Goal: Task Accomplishment & Management: Complete application form

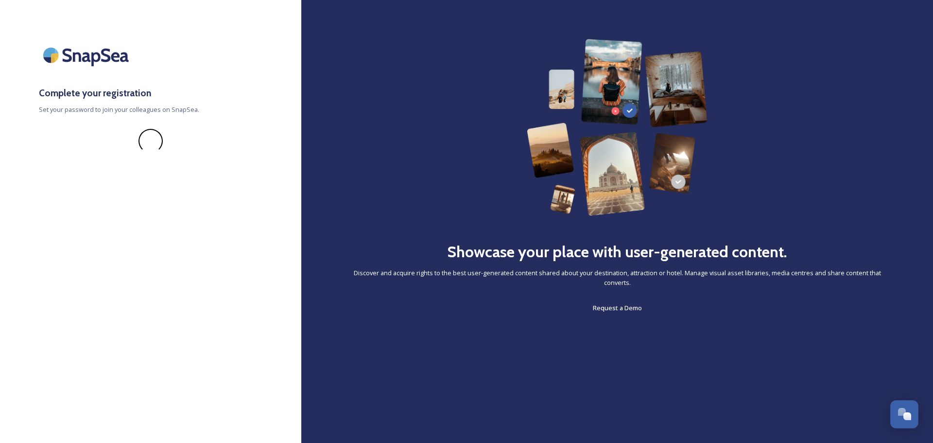
click at [380, 144] on div "Showcase your place with user-generated content. Discover and acquire rights to…" at bounding box center [617, 176] width 554 height 275
click at [146, 142] on span at bounding box center [151, 141] width 24 height 24
click at [387, 132] on div "Showcase your place with user-generated content. Discover and acquire rights to…" at bounding box center [617, 176] width 554 height 275
click at [384, 133] on div "Showcase your place with user-generated content. Discover and acquire rights to…" at bounding box center [617, 176] width 554 height 275
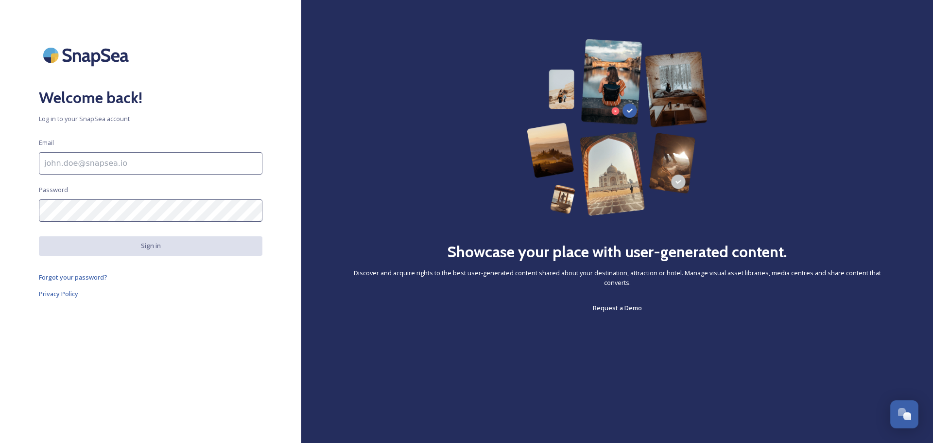
click at [132, 159] on input at bounding box center [151, 163] width 224 height 22
type input "[EMAIL_ADDRESS][DOMAIN_NAME]"
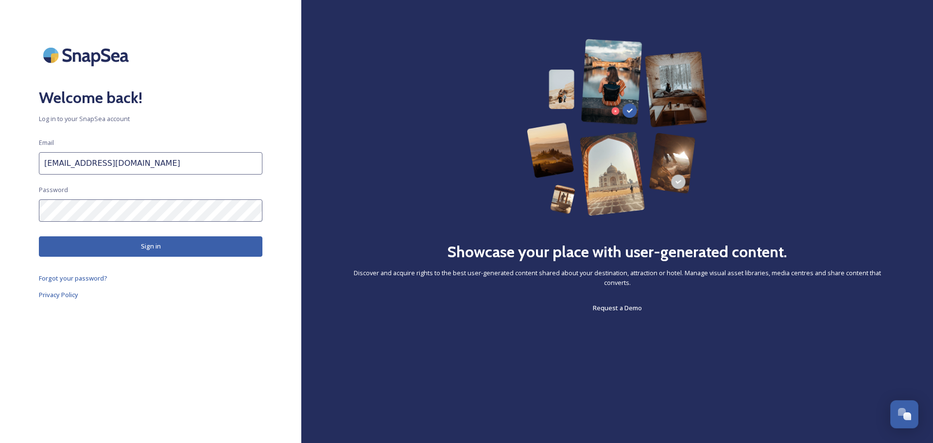
click at [149, 244] on button "Sign in" at bounding box center [151, 246] width 224 height 20
click at [142, 249] on button "Sign in" at bounding box center [151, 246] width 224 height 20
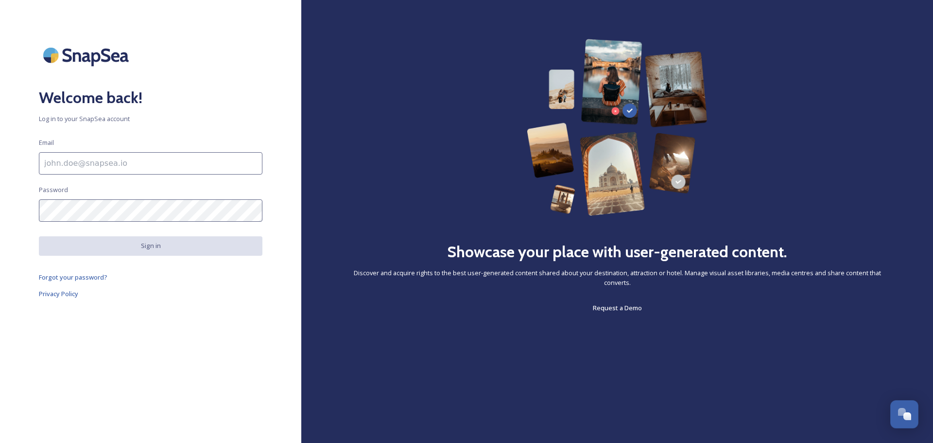
click at [85, 162] on input at bounding box center [151, 163] width 224 height 22
type input "jhaverkamp@cstx.gov"
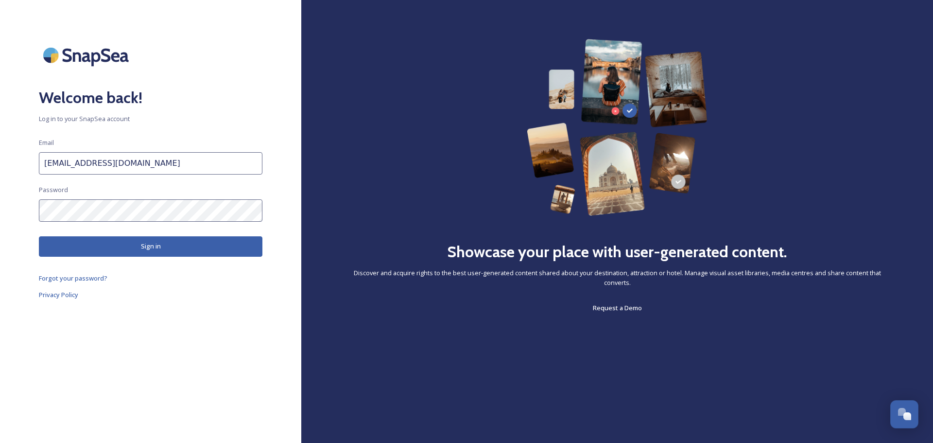
click at [125, 250] on button "Sign in" at bounding box center [151, 246] width 224 height 20
click at [130, 244] on button "Sign in" at bounding box center [151, 246] width 224 height 20
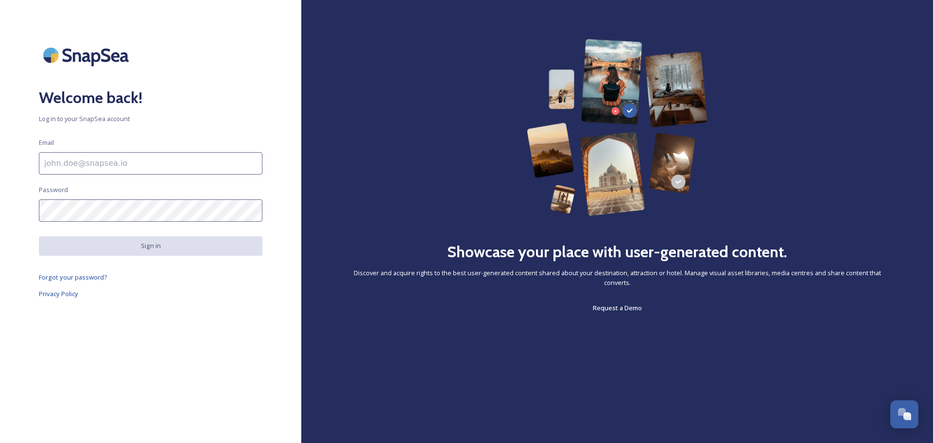
click at [89, 167] on input at bounding box center [151, 163] width 224 height 22
type input "[EMAIL_ADDRESS][DOMAIN_NAME]"
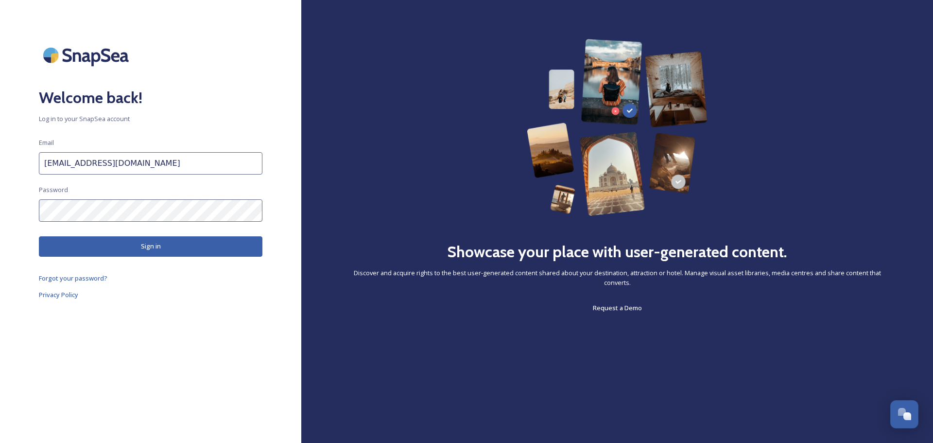
click at [173, 247] on button "Sign in" at bounding box center [151, 246] width 224 height 20
click at [139, 248] on button "Sign in" at bounding box center [151, 246] width 224 height 20
click at [161, 245] on button "Sign in" at bounding box center [151, 246] width 224 height 20
click at [209, 69] on div at bounding box center [151, 55] width 224 height 33
